Goal: Task Accomplishment & Management: Complete application form

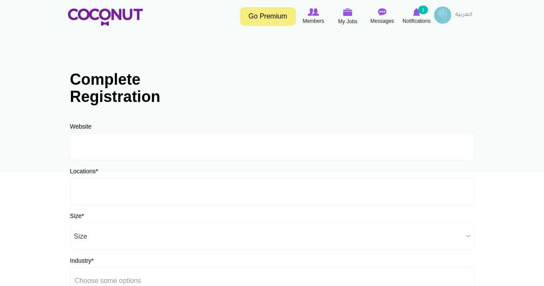
click at [126, 190] on input "text" at bounding box center [113, 191] width 77 height 8
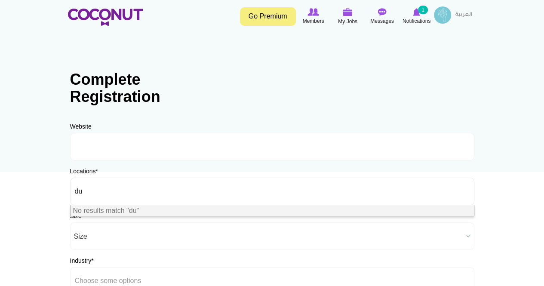
type input "d"
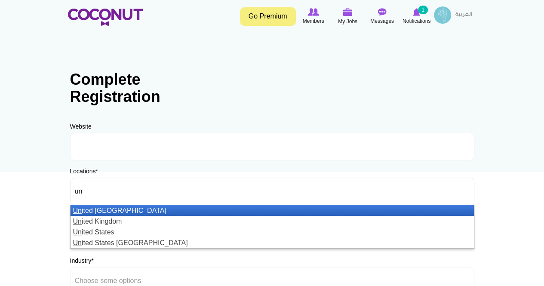
type input "un"
click at [130, 209] on li "Un ited Arab Emirates" at bounding box center [271, 210] width 403 height 11
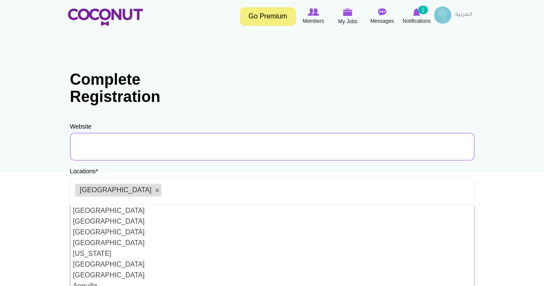
click at [319, 147] on input "URL" at bounding box center [272, 147] width 404 height 28
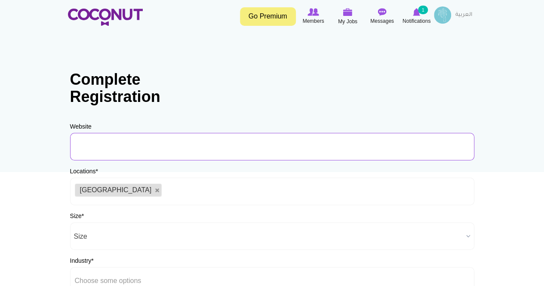
paste input "https://www.womanly-wellness.com/"
type input "https://www.womanly-wellness.com/"
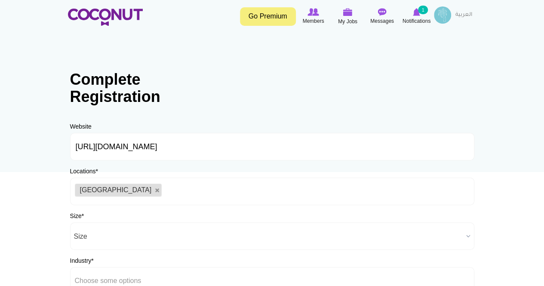
click at [98, 234] on span "Size" at bounding box center [268, 237] width 389 height 28
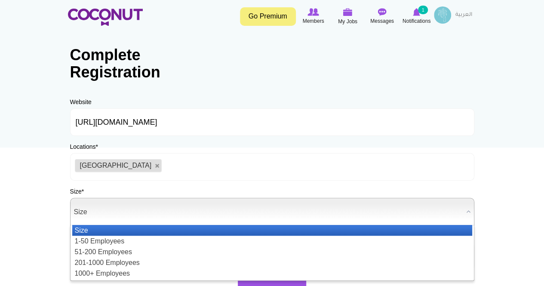
scroll to position [43, 0]
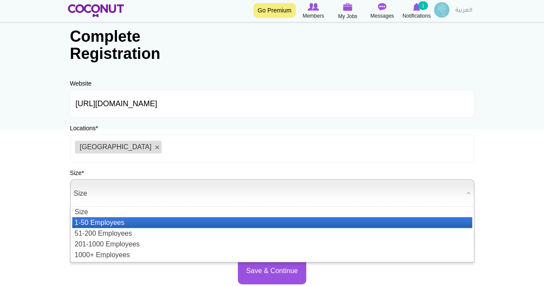
click at [98, 219] on li "1-50 Employees" at bounding box center [272, 222] width 400 height 11
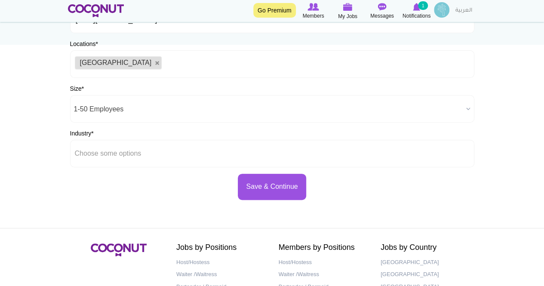
scroll to position [129, 0]
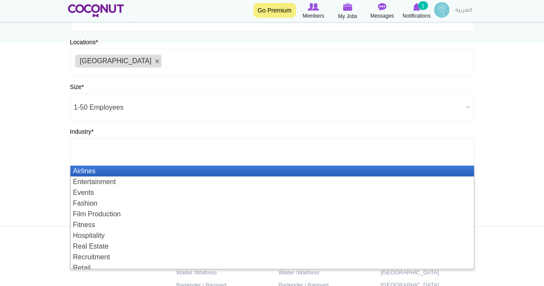
click at [114, 145] on li at bounding box center [113, 152] width 77 height 18
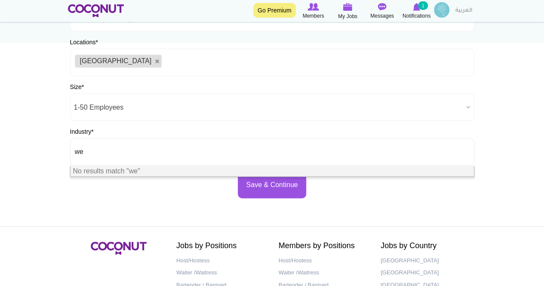
type input "w"
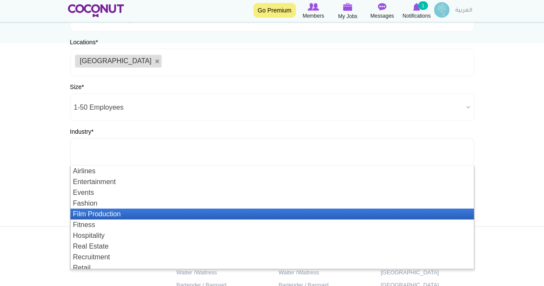
scroll to position [26, 0]
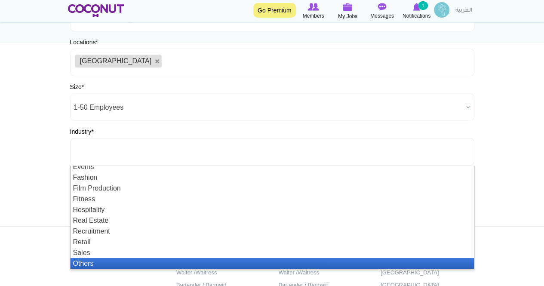
click at [101, 262] on li "Others" at bounding box center [271, 263] width 403 height 11
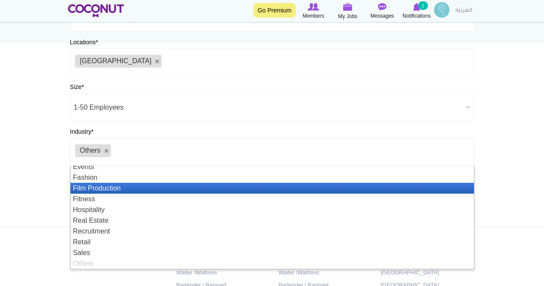
scroll to position [21, 0]
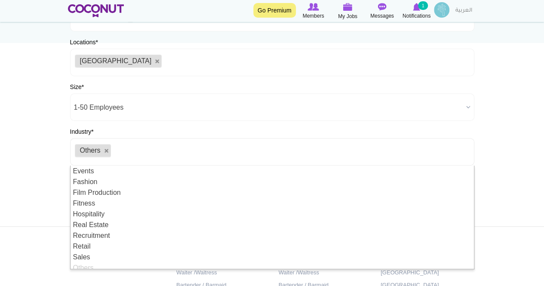
click at [432, 149] on ul "Others" at bounding box center [272, 152] width 404 height 28
click at [505, 154] on body "Toggle navigation Go Premium Members My Jobs Post a Job Messages Notifications …" at bounding box center [272, 118] width 544 height 494
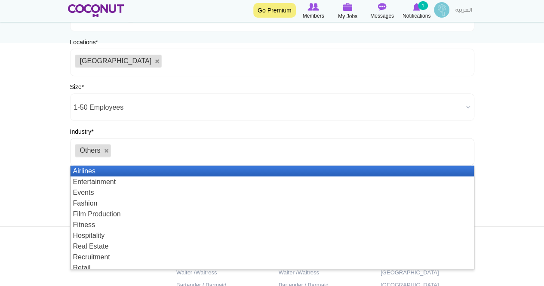
click at [272, 156] on ul "Others" at bounding box center [272, 152] width 404 height 28
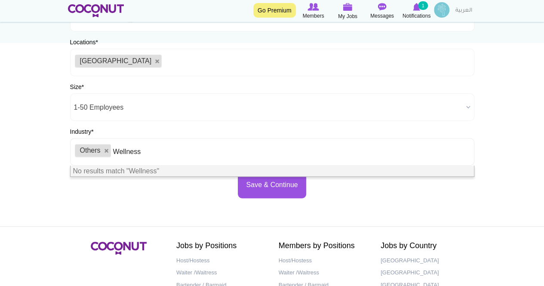
type input "Wellness"
click at [214, 184] on div "Save & Continue" at bounding box center [272, 185] width 404 height 26
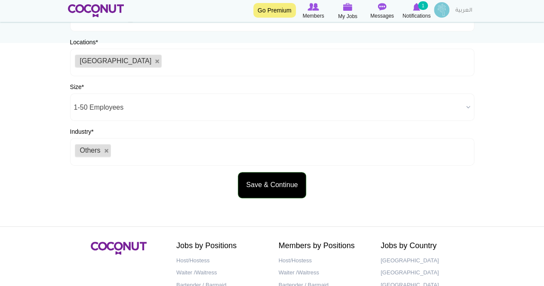
click at [260, 181] on button "Save & Continue" at bounding box center [272, 185] width 68 height 26
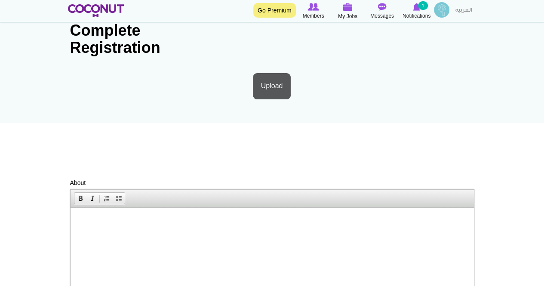
scroll to position [129, 0]
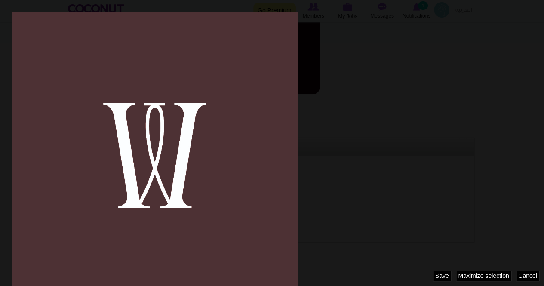
click at [338, 160] on html at bounding box center [271, 169] width 403 height 26
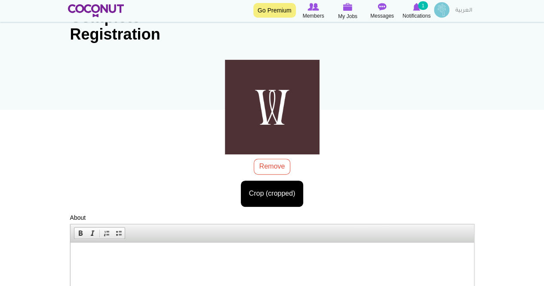
scroll to position [234, 0]
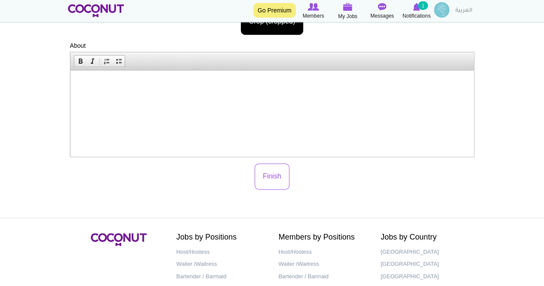
click at [248, 96] on html at bounding box center [271, 83] width 403 height 26
click at [210, 96] on html at bounding box center [271, 83] width 403 height 26
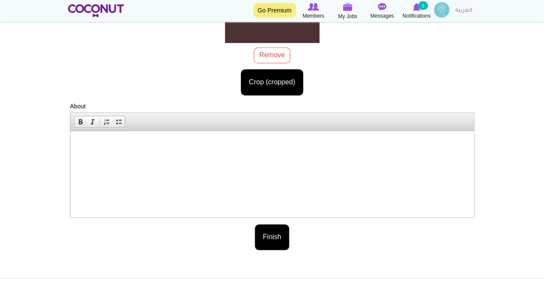
click at [272, 233] on button "Finish" at bounding box center [271, 237] width 35 height 26
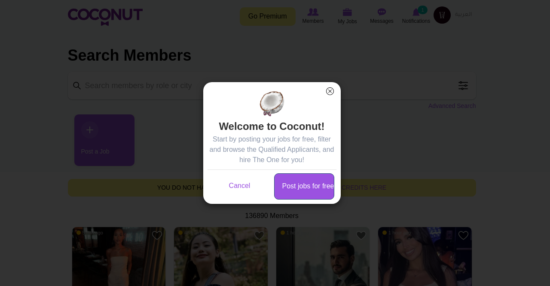
click at [287, 185] on link "Post jobs for free" at bounding box center [304, 186] width 60 height 26
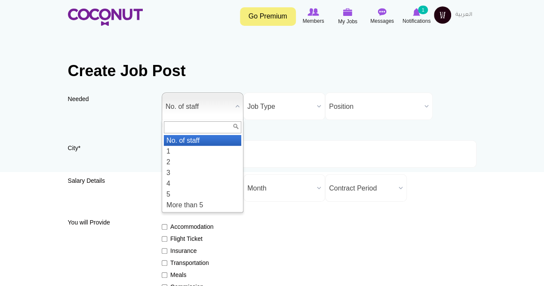
click at [217, 101] on span "No. of staff" at bounding box center [198, 107] width 66 height 28
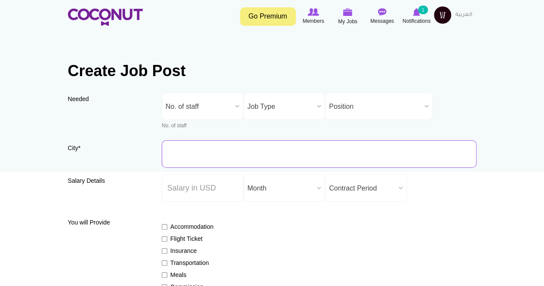
click at [192, 148] on input "City *" at bounding box center [319, 154] width 315 height 28
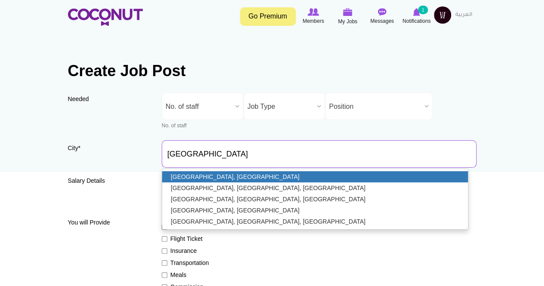
type input "[GEOGRAPHIC_DATA], [GEOGRAPHIC_DATA]"
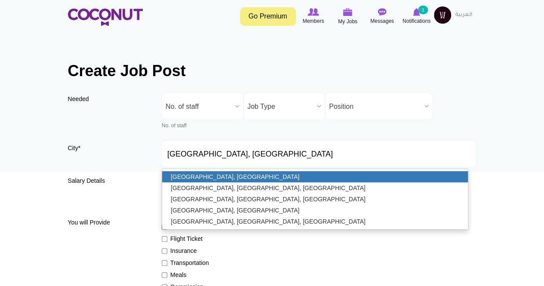
click at [198, 177] on link "[GEOGRAPHIC_DATA], [GEOGRAPHIC_DATA]" at bounding box center [315, 176] width 306 height 11
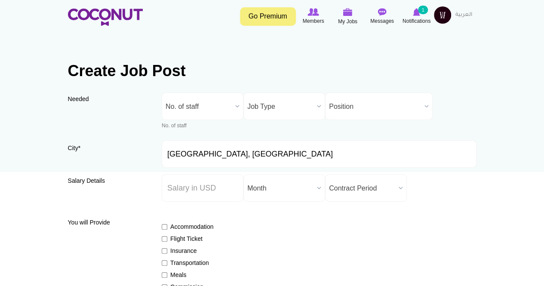
click at [373, 197] on span "Contract Period" at bounding box center [362, 188] width 66 height 28
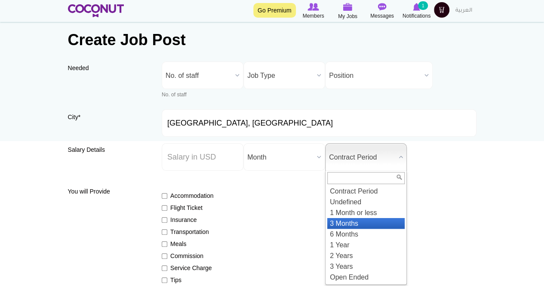
scroll to position [43, 0]
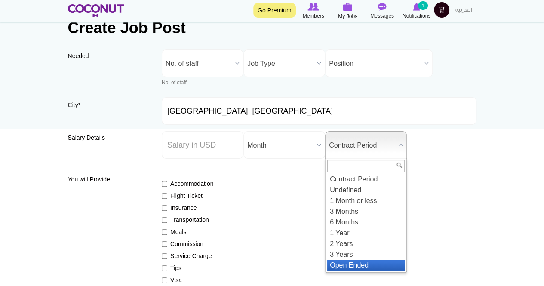
click at [358, 261] on li "Open Ended" at bounding box center [365, 265] width 77 height 11
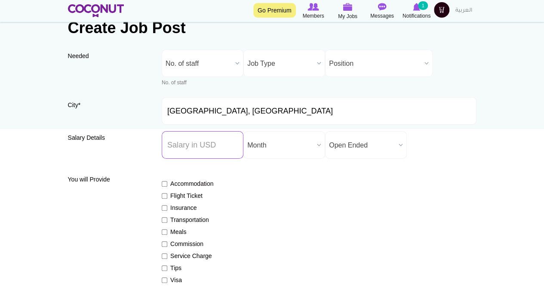
click at [176, 143] on input "Salary ($) *" at bounding box center [203, 145] width 82 height 28
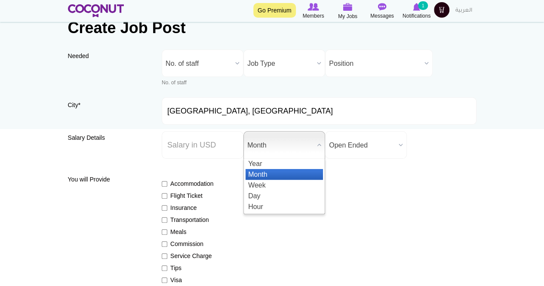
click at [272, 152] on span "Month" at bounding box center [280, 146] width 66 height 28
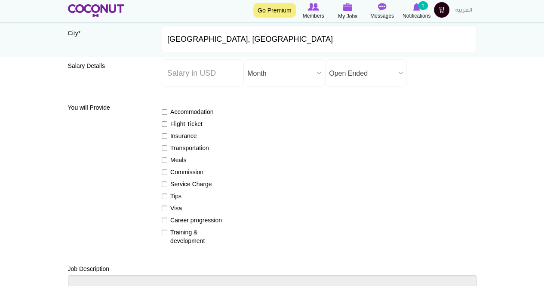
scroll to position [129, 0]
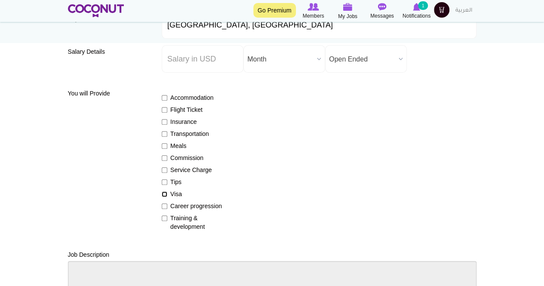
click at [162, 194] on input "Visa" at bounding box center [165, 194] width 6 height 6
checkbox input "true"
click at [166, 123] on input "Insurance" at bounding box center [165, 122] width 6 height 6
checkbox input "true"
click at [165, 220] on input "Training & development" at bounding box center [165, 218] width 6 height 6
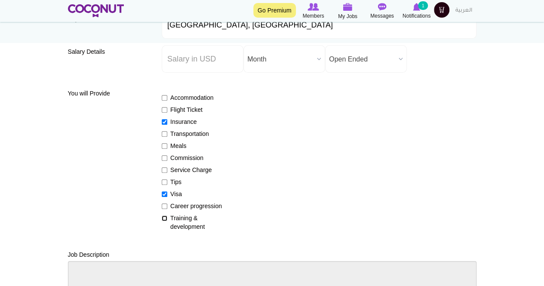
checkbox input "true"
click at [163, 158] on input "Commission" at bounding box center [165, 158] width 6 height 6
checkbox input "true"
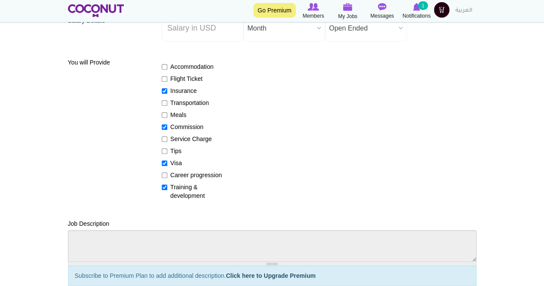
scroll to position [43, 0]
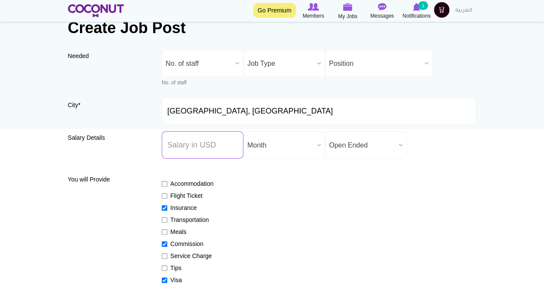
click at [226, 149] on input "Salary ($) *" at bounding box center [203, 145] width 82 height 28
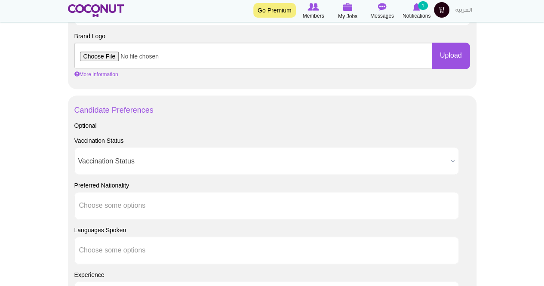
scroll to position [516, 0]
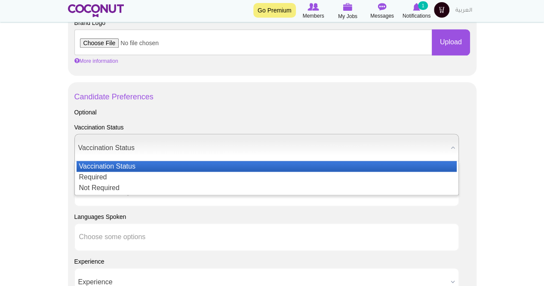
click at [169, 146] on span "Vaccination Status" at bounding box center [262, 148] width 369 height 28
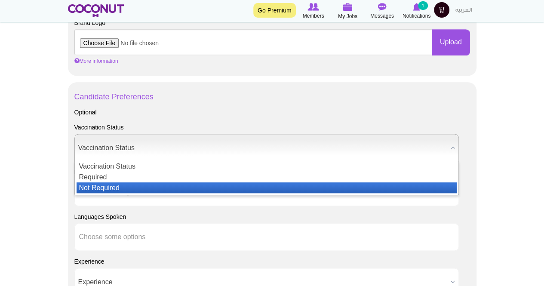
click at [146, 182] on li "Not Required" at bounding box center [266, 187] width 380 height 11
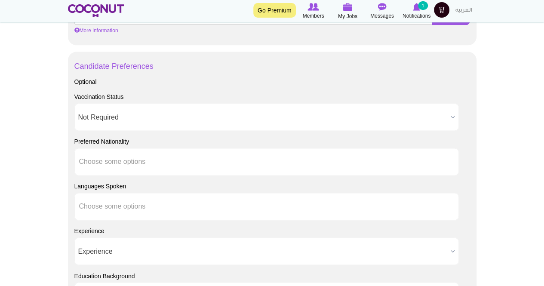
scroll to position [559, 0]
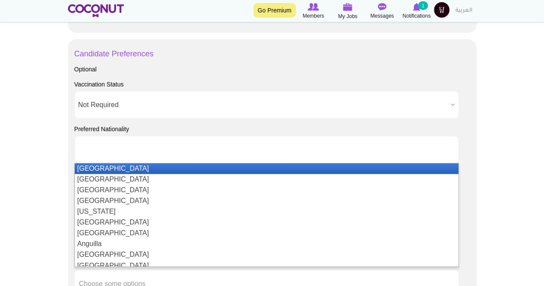
click at [145, 148] on input "text" at bounding box center [117, 149] width 77 height 8
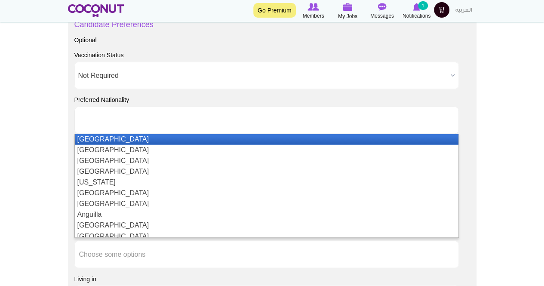
scroll to position [602, 0]
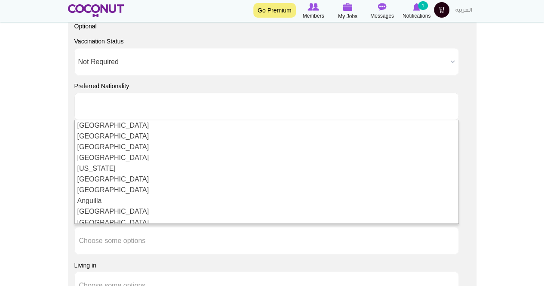
type input "Choose some options"
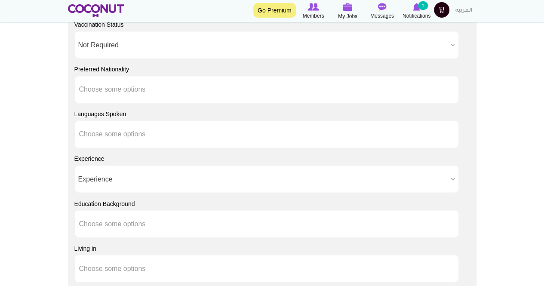
scroll to position [645, 0]
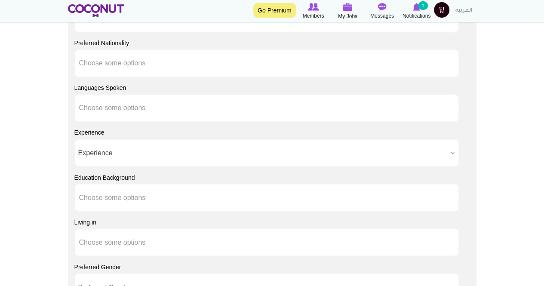
click at [112, 152] on span "Experience" at bounding box center [262, 153] width 369 height 28
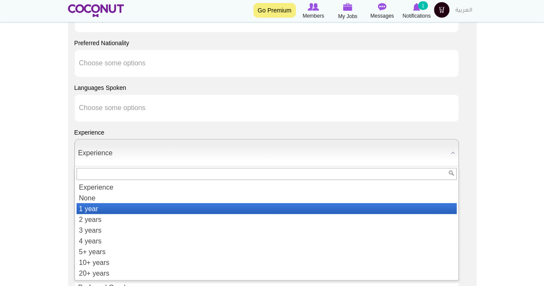
click at [104, 211] on li "1 year" at bounding box center [266, 208] width 380 height 11
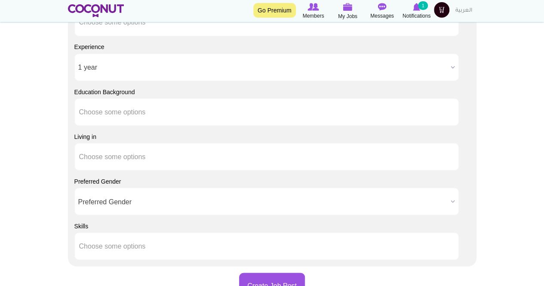
scroll to position [731, 0]
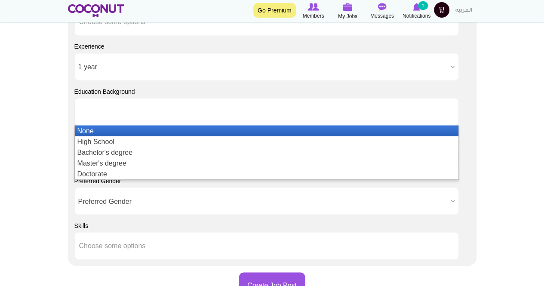
click at [151, 113] on input "text" at bounding box center [117, 111] width 77 height 8
click at [150, 114] on li at bounding box center [117, 111] width 77 height 18
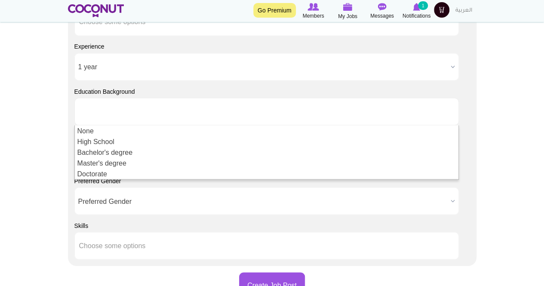
click at [471, 186] on div "Candidate Preferences Optional Vaccination Status Vaccination Status Required N…" at bounding box center [272, 66] width 408 height 398
type input "Choose some options"
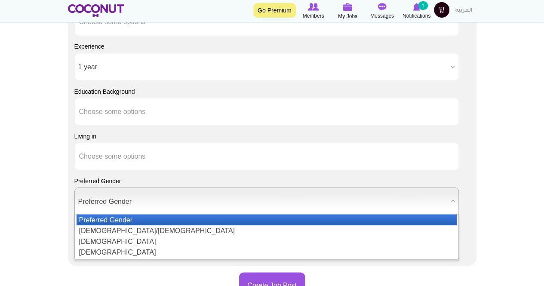
click at [130, 193] on span "Preferred Gender" at bounding box center [262, 201] width 369 height 28
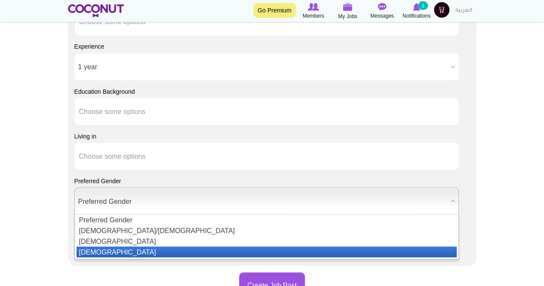
click at [104, 250] on li "[DEMOGRAPHIC_DATA]" at bounding box center [266, 251] width 380 height 11
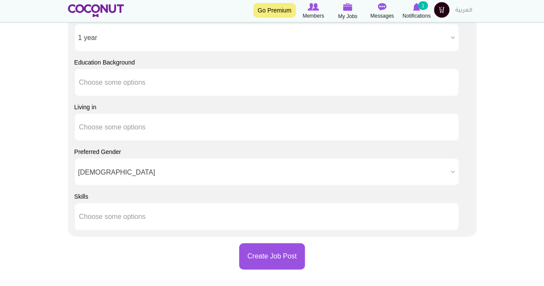
scroll to position [774, 0]
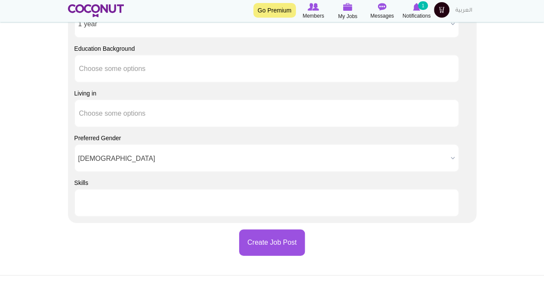
click at [146, 199] on input "text" at bounding box center [117, 203] width 77 height 8
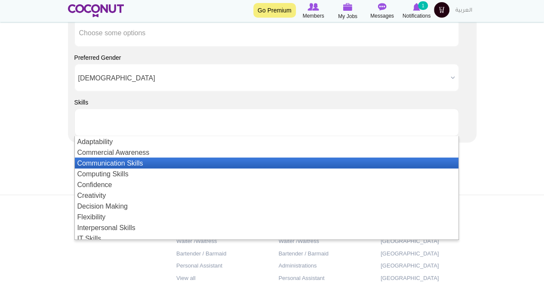
scroll to position [860, 0]
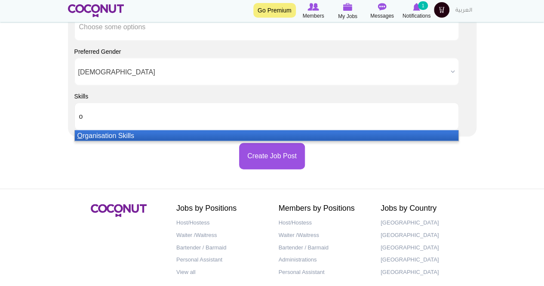
type input "o"
click at [211, 130] on li "O rganisation Skills" at bounding box center [267, 135] width 384 height 11
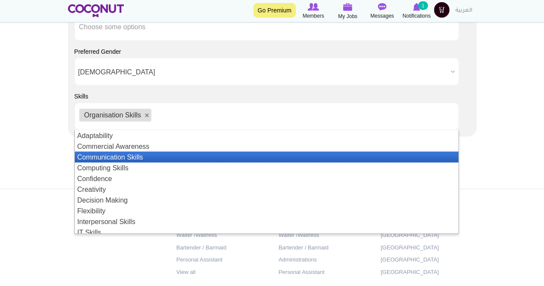
click at [181, 158] on li "Communication Skills" at bounding box center [267, 157] width 384 height 11
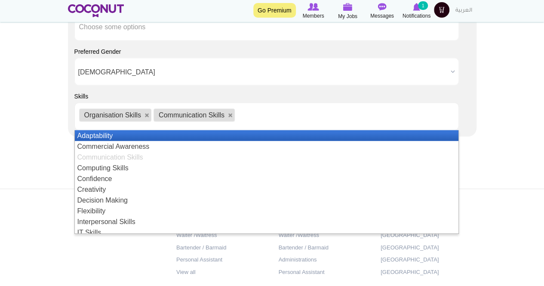
type input "k"
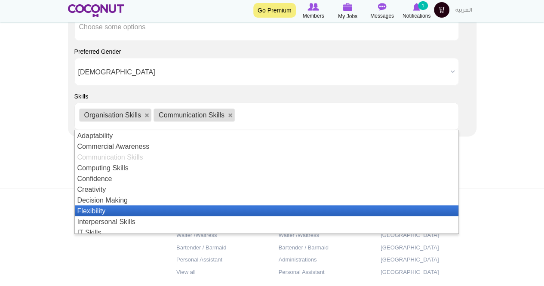
click at [112, 208] on li "Flexibility" at bounding box center [267, 210] width 384 height 11
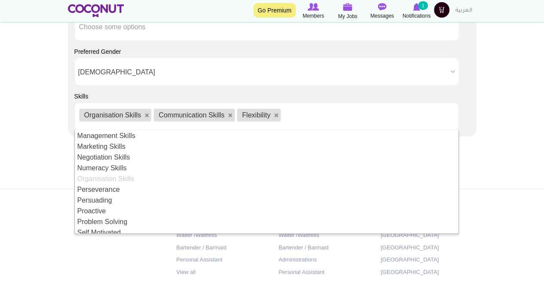
scroll to position [172, 0]
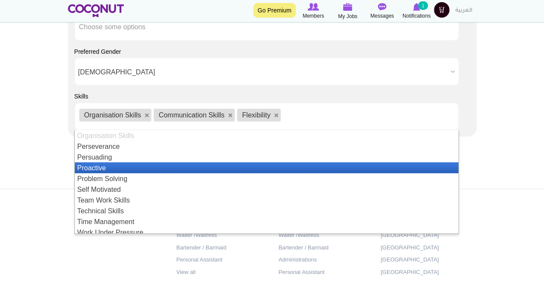
click at [137, 165] on li "Proactive" at bounding box center [267, 167] width 384 height 11
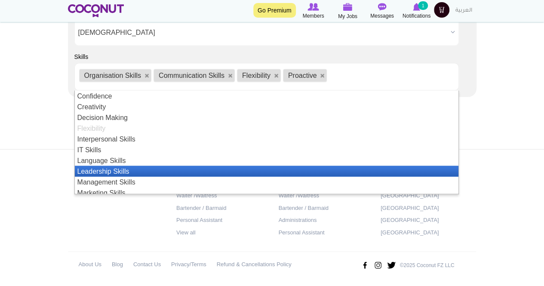
scroll to position [47, 0]
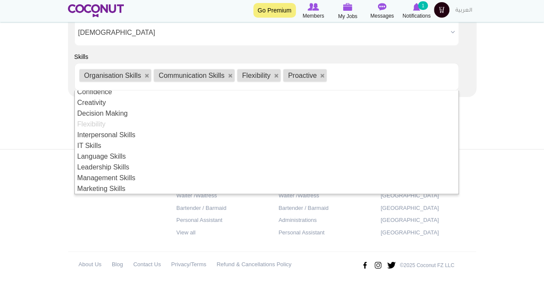
click at [96, 213] on div "Jobs by Positions Host/Hostess Waiter /Waitress Bartender / Barmaid Personal As…" at bounding box center [271, 219] width 421 height 108
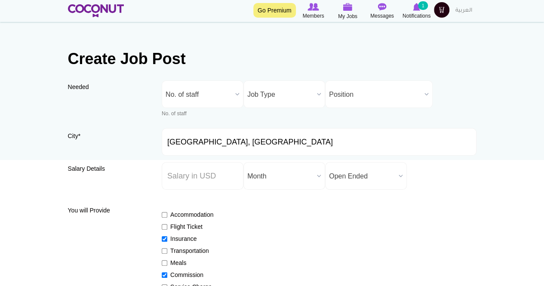
scroll to position [0, 0]
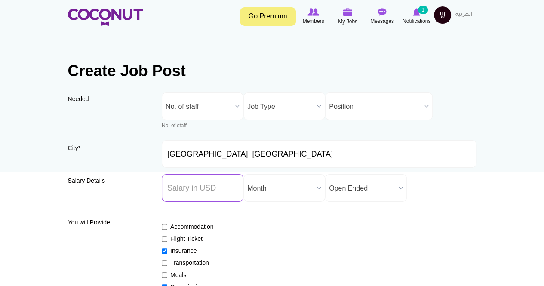
click at [193, 184] on input "Salary ($) *" at bounding box center [203, 188] width 82 height 28
type input "3"
type input "4000"
click at [464, 266] on div "Accommodation Flight Ticket Insurance Transportation Meals Commission Service C…" at bounding box center [319, 286] width 315 height 145
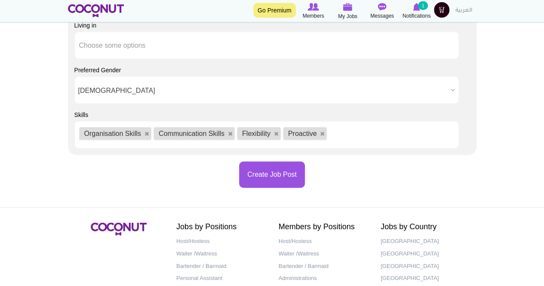
scroll to position [770, 0]
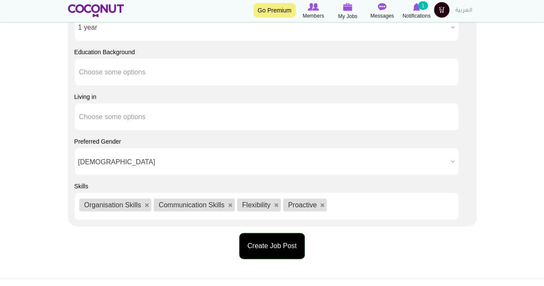
click at [268, 239] on button "Create Job Post" at bounding box center [272, 246] width 66 height 26
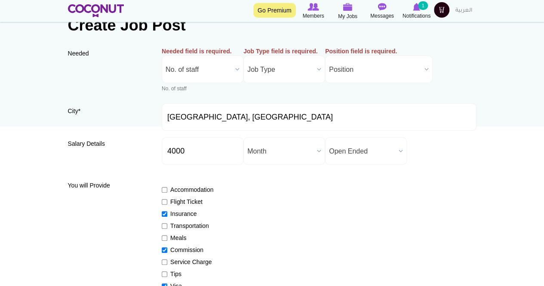
scroll to position [40, 0]
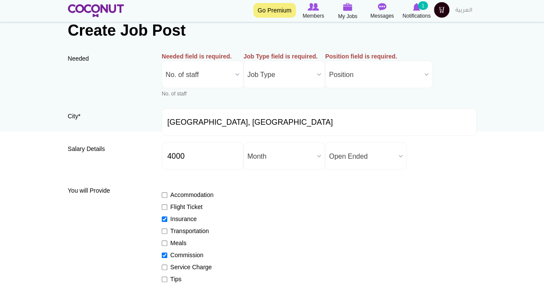
click at [223, 73] on span "No. of staff" at bounding box center [198, 75] width 66 height 28
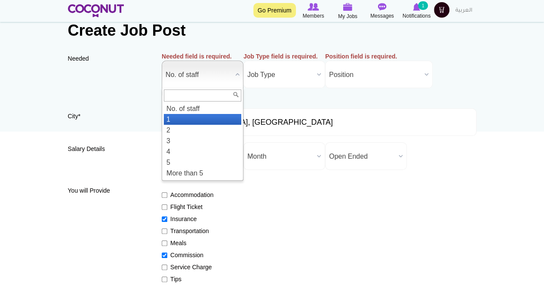
click at [179, 114] on li "1" at bounding box center [202, 119] width 77 height 11
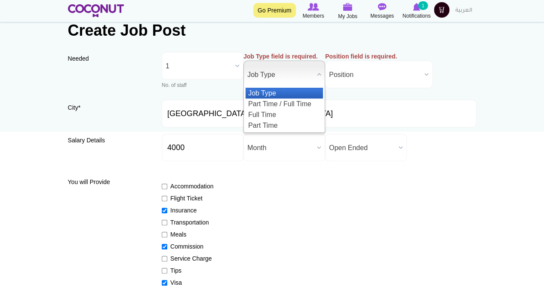
click at [272, 71] on span "Job Type" at bounding box center [280, 75] width 66 height 28
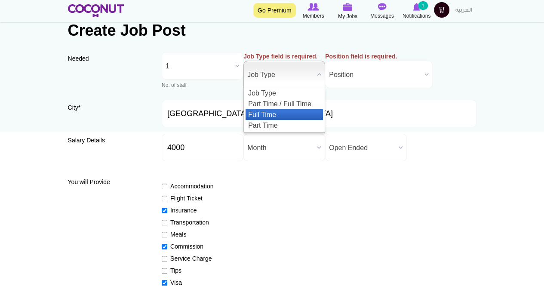
click at [275, 113] on li "Full Time" at bounding box center [283, 114] width 77 height 11
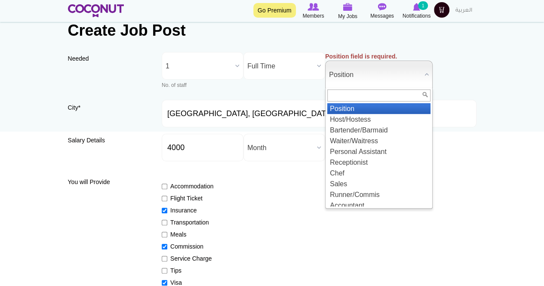
click at [349, 72] on span "Position" at bounding box center [375, 75] width 92 height 28
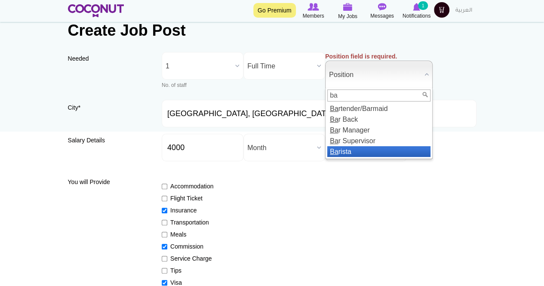
type input "ba"
click at [357, 152] on li "Ba rista" at bounding box center [378, 151] width 103 height 11
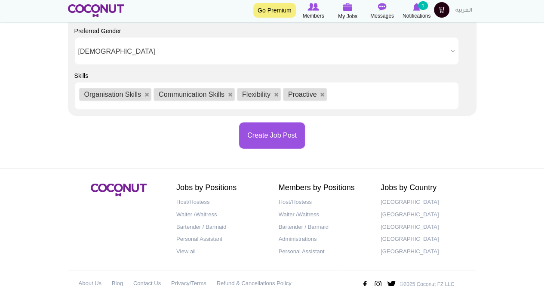
scroll to position [899, 0]
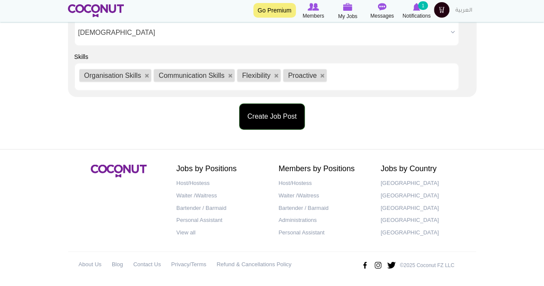
click at [253, 106] on button "Create Job Post" at bounding box center [272, 117] width 66 height 26
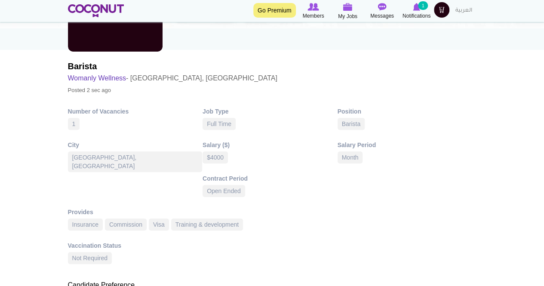
scroll to position [172, 0]
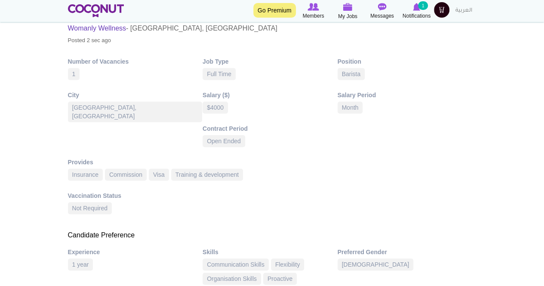
drag, startPoint x: 203, startPoint y: 109, endPoint x: 210, endPoint y: 104, distance: 8.1
click at [203, 108] on div "$4000" at bounding box center [214, 107] width 25 height 12
click at [211, 104] on div "$4000" at bounding box center [214, 107] width 25 height 12
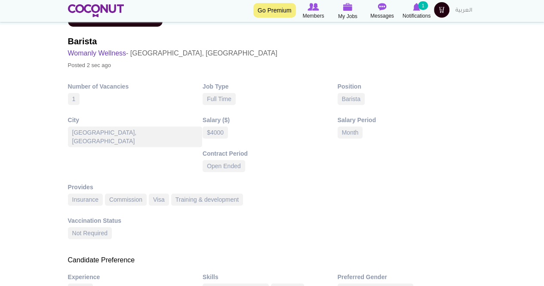
scroll to position [1, 0]
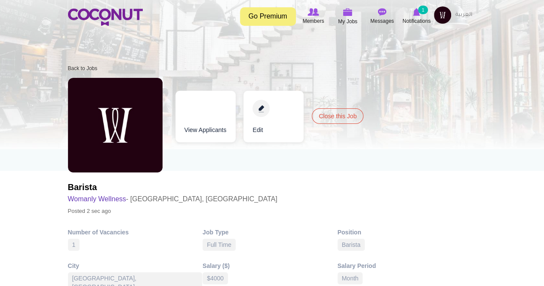
click at [257, 116] on link "Edit" at bounding box center [273, 117] width 60 height 52
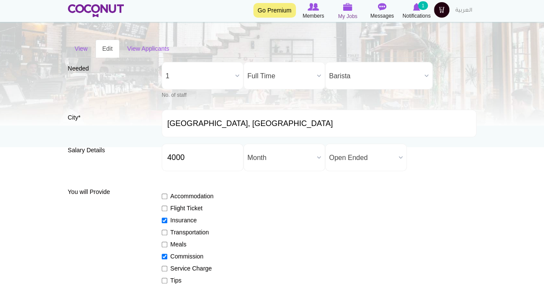
scroll to position [43, 0]
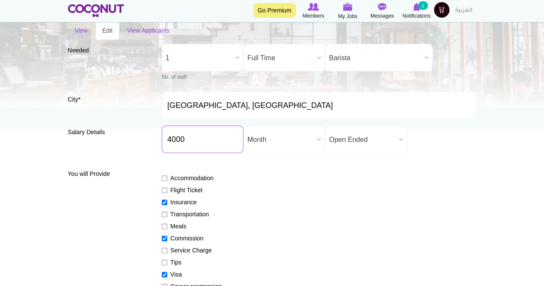
drag, startPoint x: 191, startPoint y: 129, endPoint x: 141, endPoint y: 132, distance: 50.4
click at [141, 131] on div "Salary Details Salary ($) * 4000 Salary Period * Year Month Week Day Hour Month…" at bounding box center [272, 142] width 408 height 34
type input "1000"
click at [313, 227] on div "Accommodation Flight Ticket Insurance Transportation Meals Commission Service C…" at bounding box center [319, 238] width 315 height 145
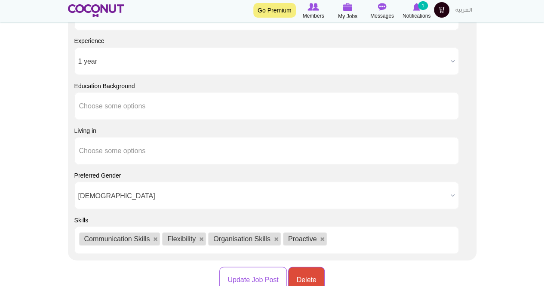
scroll to position [893, 0]
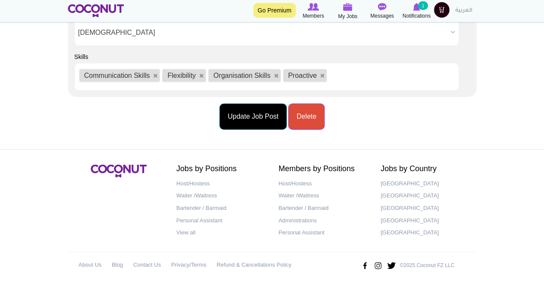
drag, startPoint x: 255, startPoint y: 118, endPoint x: 251, endPoint y: 113, distance: 6.7
click at [251, 113] on button "Update Job Post" at bounding box center [252, 117] width 67 height 26
